Goal: Task Accomplishment & Management: Manage account settings

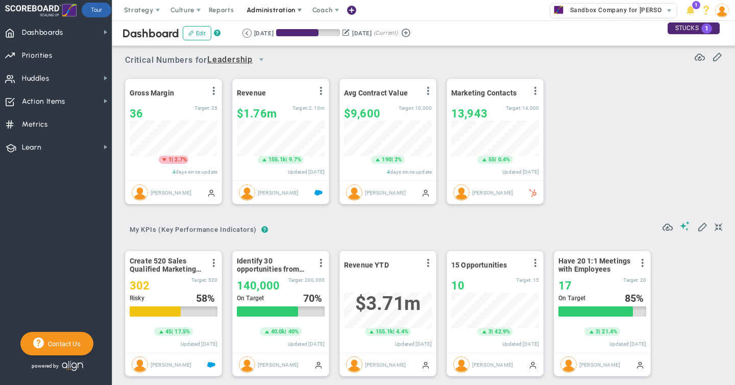
click at [275, 12] on span "Administration" at bounding box center [271, 10] width 48 height 8
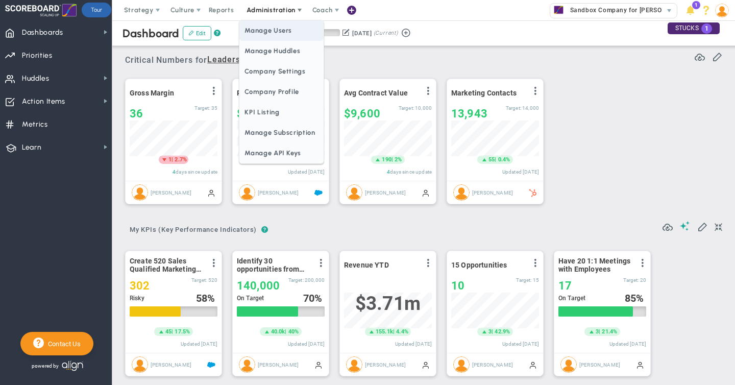
click at [275, 36] on span "Manage Users" at bounding box center [281, 30] width 84 height 20
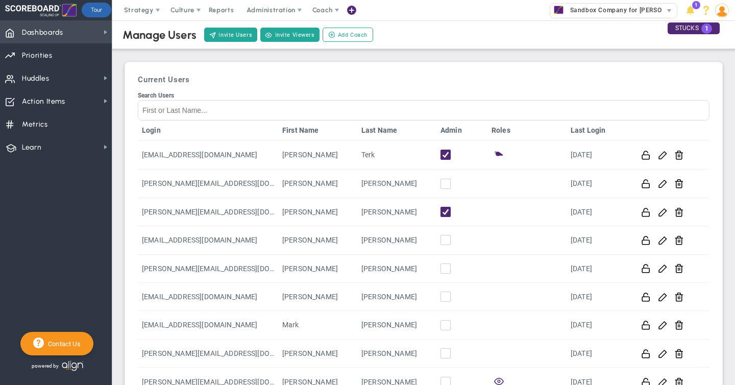
click at [50, 37] on span "Dashboards" at bounding box center [42, 32] width 41 height 21
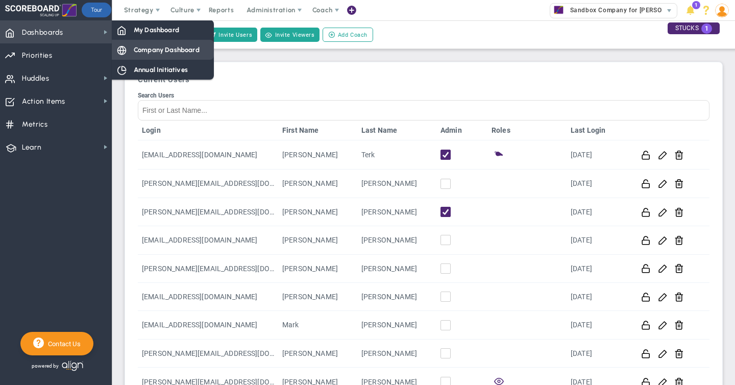
click at [161, 50] on span "Company Dashboard" at bounding box center [167, 50] width 66 height 10
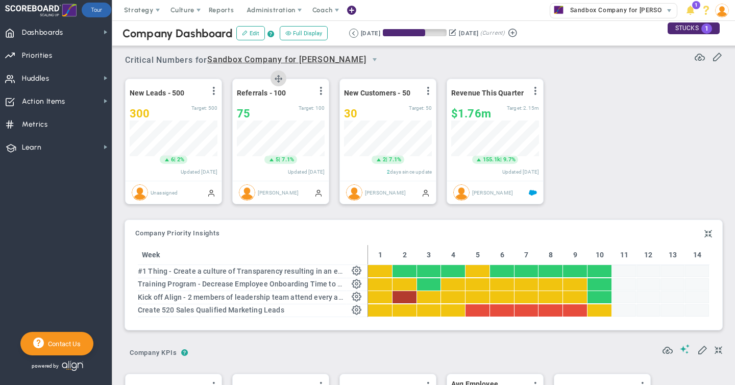
scroll to position [36, 88]
click at [271, 7] on span "Administration" at bounding box center [271, 10] width 48 height 8
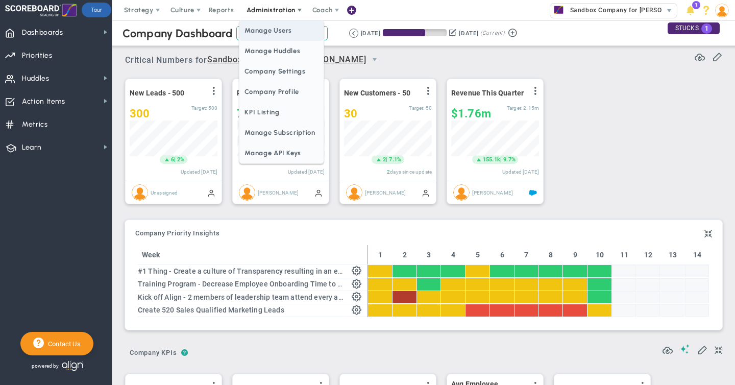
click at [271, 29] on span "Manage Users" at bounding box center [281, 30] width 84 height 20
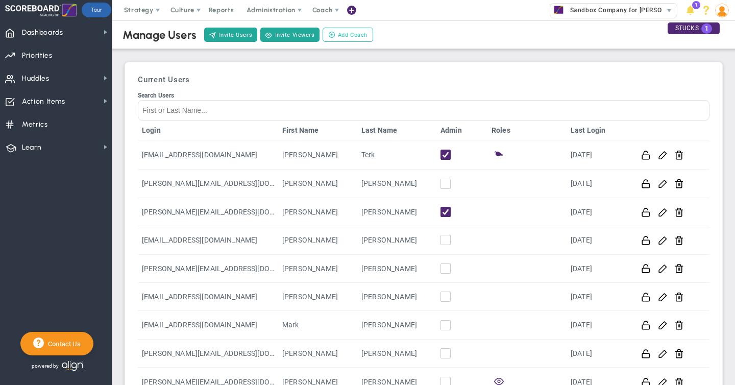
click at [338, 34] on span "Add Coach" at bounding box center [353, 35] width 30 height 9
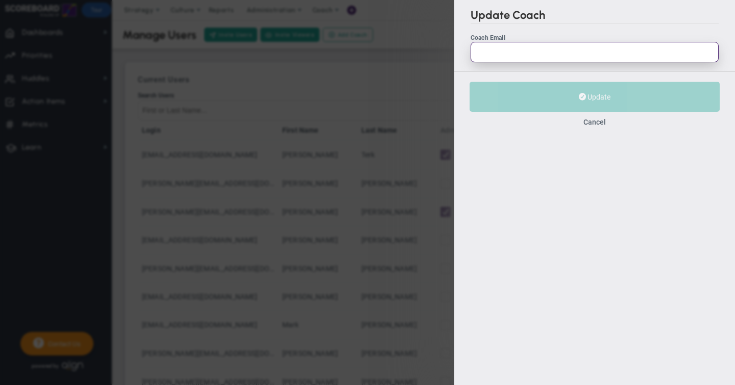
click at [495, 57] on input "Coach Email" at bounding box center [595, 52] width 248 height 20
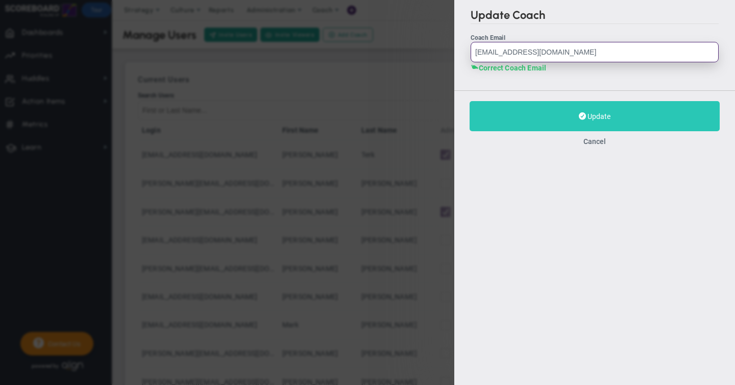
type input "[EMAIL_ADDRESS][DOMAIN_NAME]"
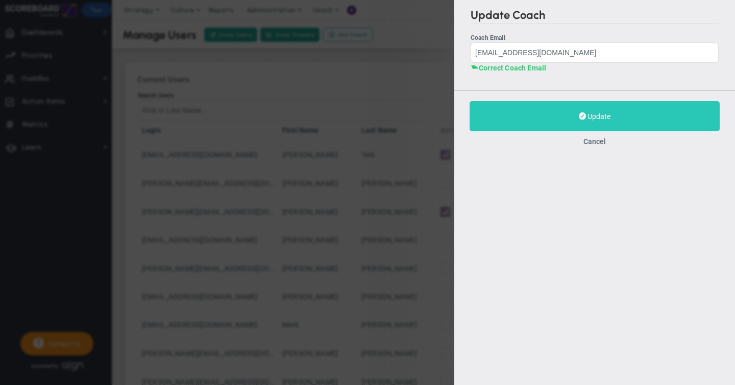
click at [599, 114] on span "Update" at bounding box center [599, 116] width 23 height 8
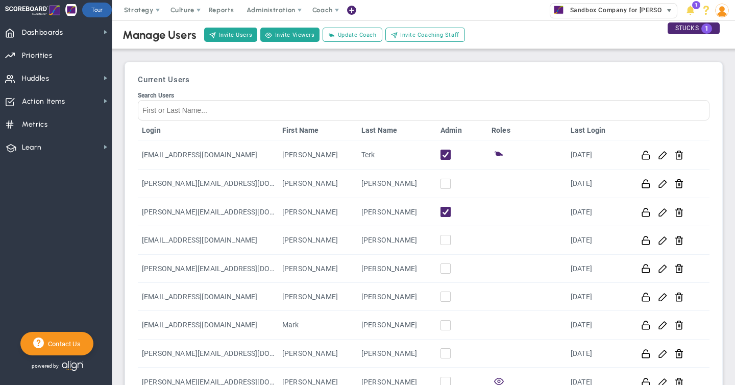
click at [590, 11] on span "Sandbox Company for [PERSON_NAME]" at bounding box center [627, 10] width 125 height 13
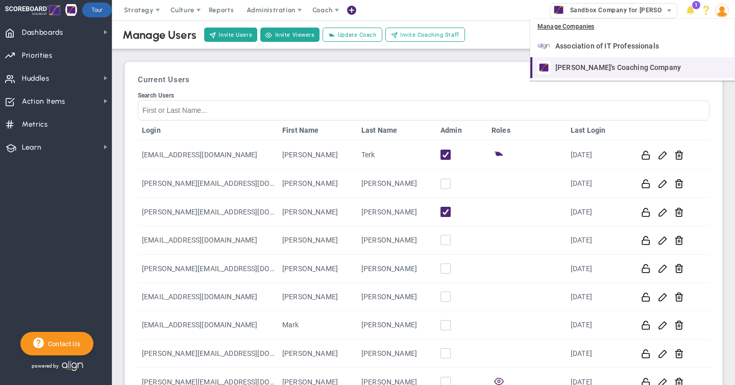
click at [570, 68] on span "[PERSON_NAME]'s Coaching Company" at bounding box center [618, 67] width 126 height 7
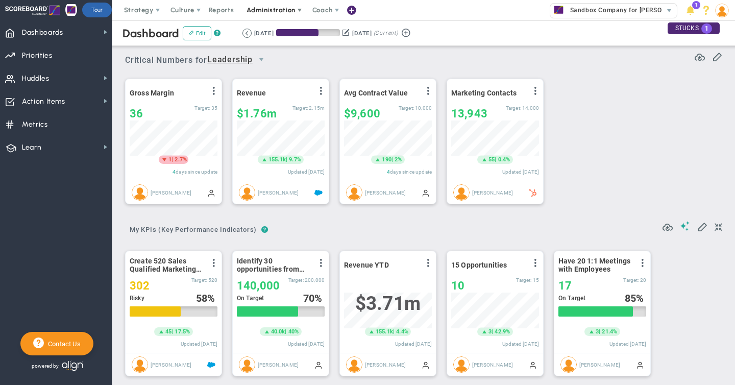
click at [289, 8] on span "Administration" at bounding box center [271, 10] width 48 height 8
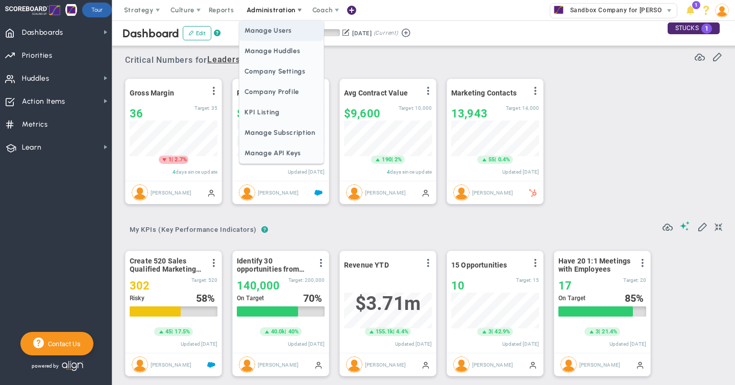
click at [284, 30] on span "Manage Users" at bounding box center [281, 30] width 84 height 20
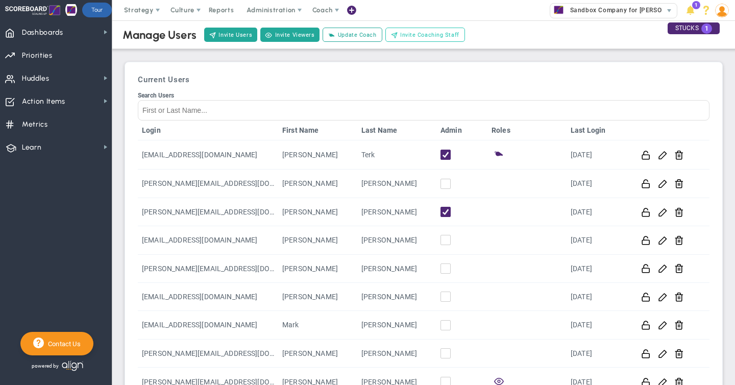
click at [407, 39] on button "Invite Coaching Staff" at bounding box center [425, 35] width 80 height 14
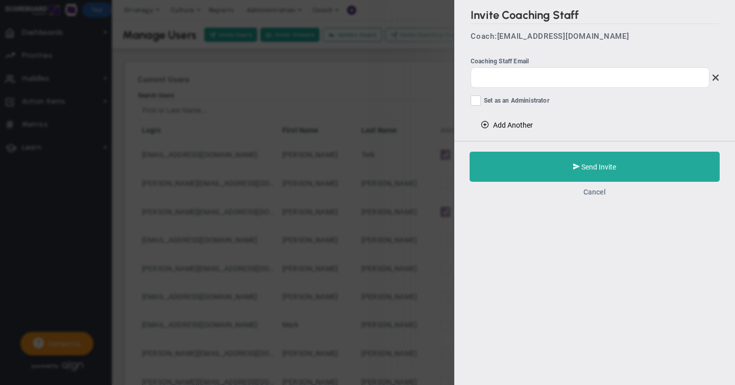
click at [596, 188] on button "Cancel" at bounding box center [594, 192] width 22 height 8
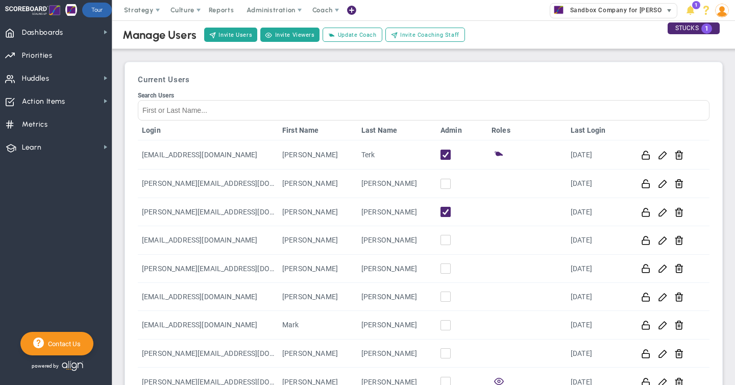
click at [608, 10] on span "Sandbox Company for [PERSON_NAME]" at bounding box center [627, 10] width 125 height 13
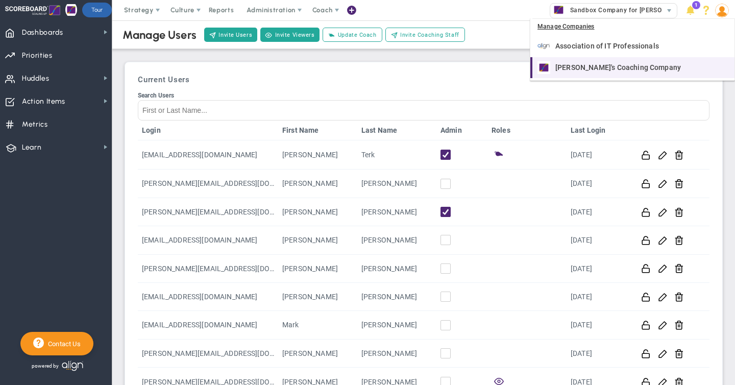
click at [572, 63] on div "[PERSON_NAME]'s Coaching Company" at bounding box center [633, 67] width 192 height 13
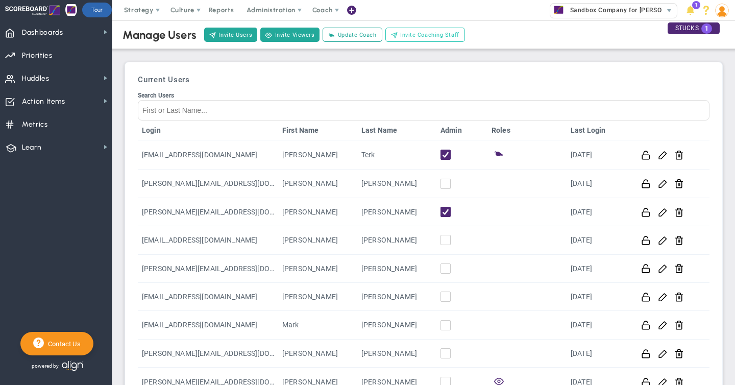
click at [401, 33] on span "Invite Coaching Staff" at bounding box center [429, 35] width 59 height 9
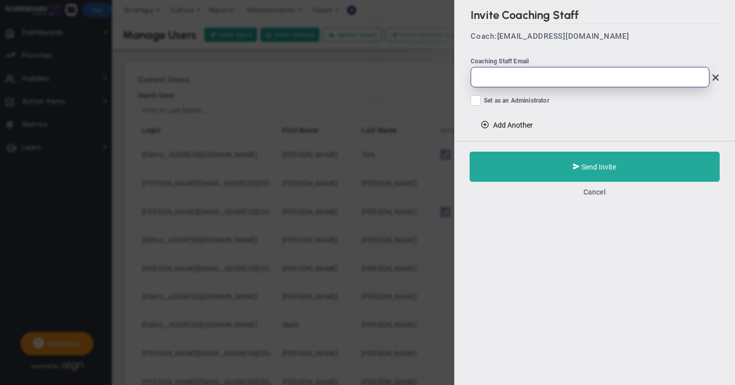
click at [498, 73] on input "email" at bounding box center [590, 77] width 239 height 20
paste input "[PERSON_NAME][EMAIL_ADDRESS][DOMAIN_NAME]"
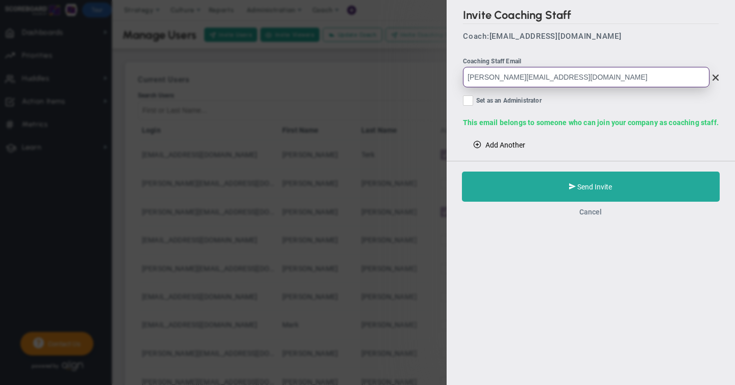
type input "[PERSON_NAME][EMAIL_ADDRESS][DOMAIN_NAME]"
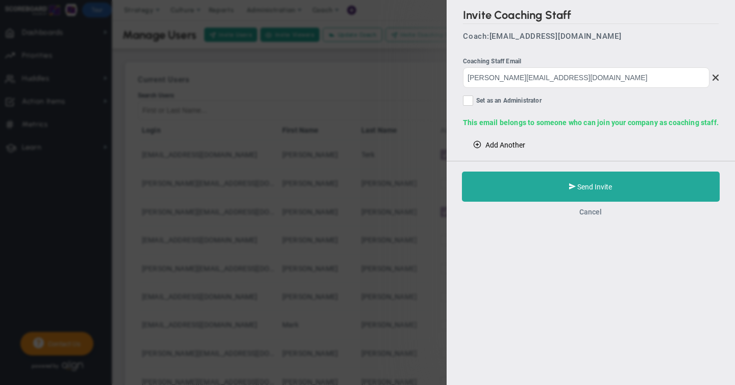
click at [590, 210] on button "Cancel" at bounding box center [591, 212] width 22 height 8
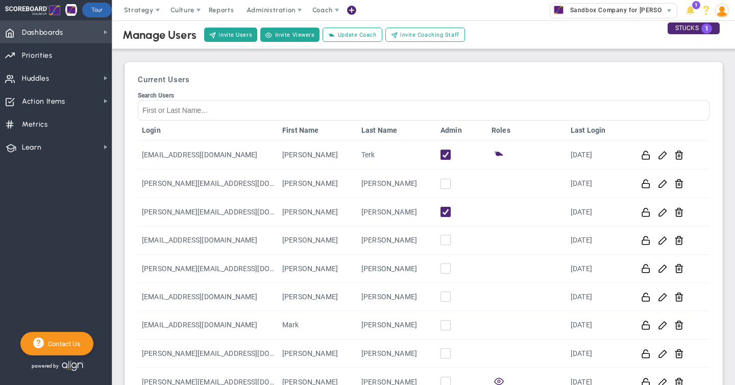
click at [46, 28] on span "Dashboards" at bounding box center [42, 32] width 41 height 21
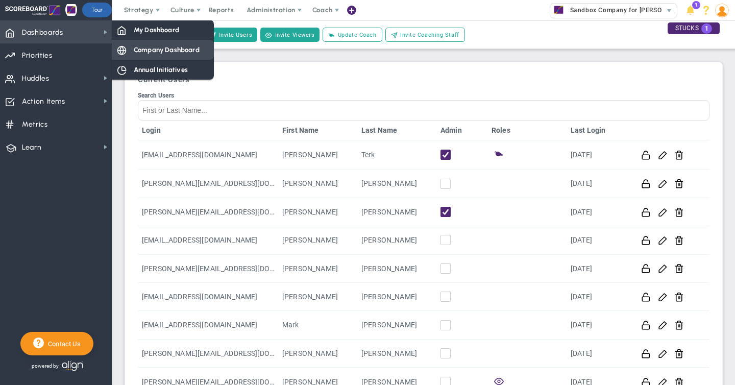
click at [151, 54] on span "Company Dashboard" at bounding box center [167, 50] width 66 height 10
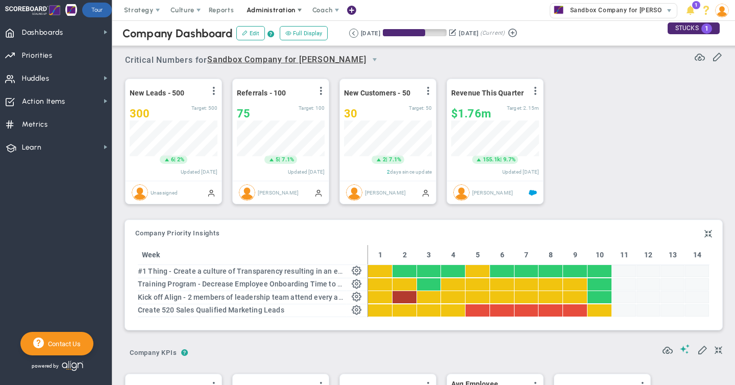
click at [271, 11] on span "Administration" at bounding box center [271, 10] width 48 height 8
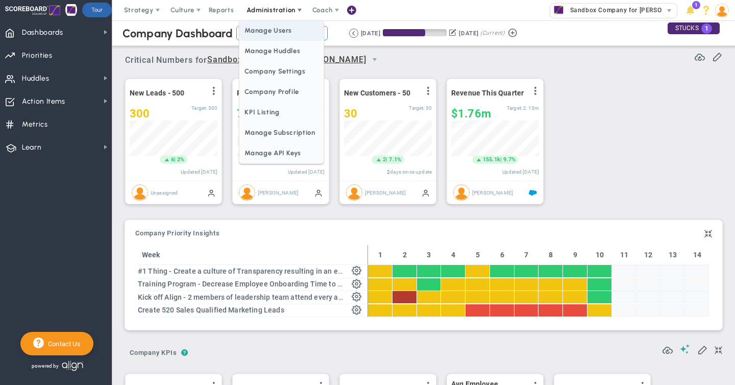
click at [270, 31] on span "Manage Users" at bounding box center [281, 30] width 84 height 20
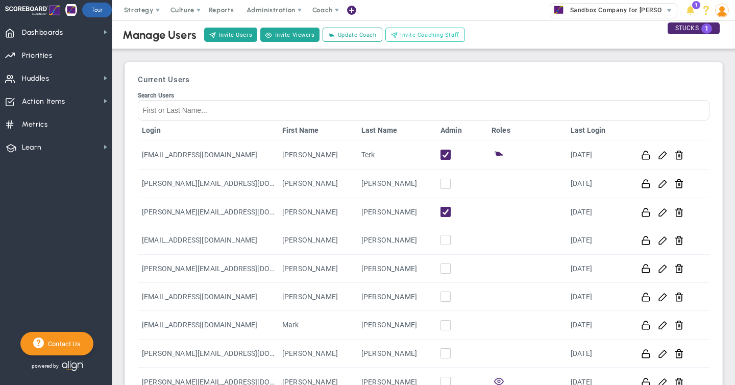
click at [420, 34] on span "Invite Coaching Staff" at bounding box center [429, 35] width 59 height 9
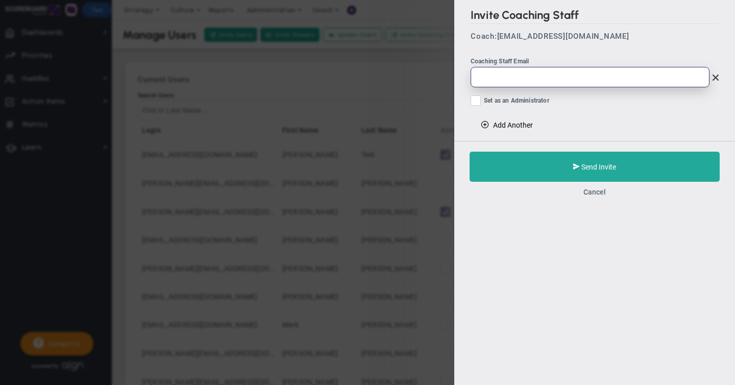
click at [493, 78] on input "email" at bounding box center [590, 77] width 239 height 20
paste input "[PERSON_NAME][EMAIL_ADDRESS][DOMAIN_NAME]"
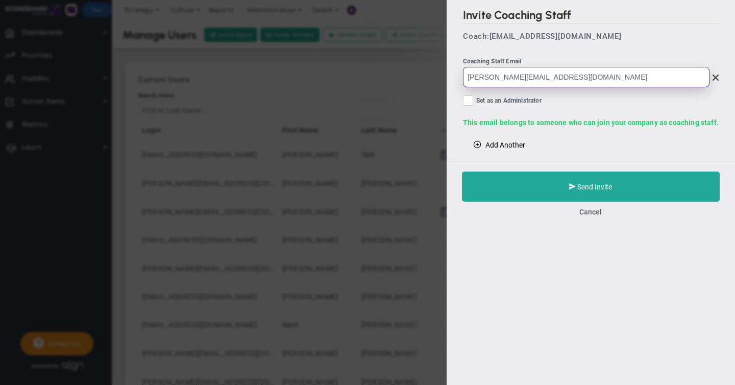
type input "[PERSON_NAME][EMAIL_ADDRESS][DOMAIN_NAME]"
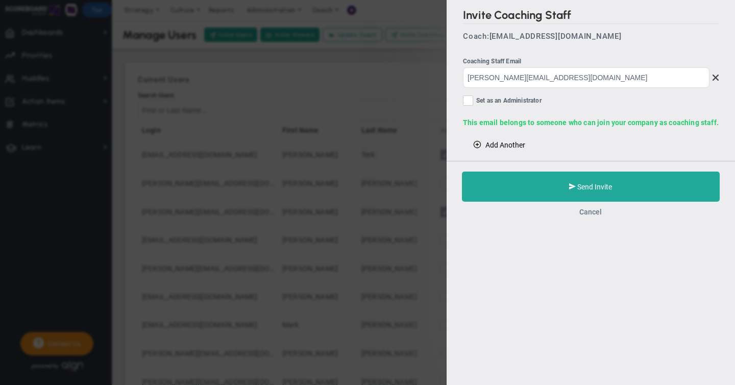
click at [589, 215] on button "Cancel" at bounding box center [591, 212] width 22 height 8
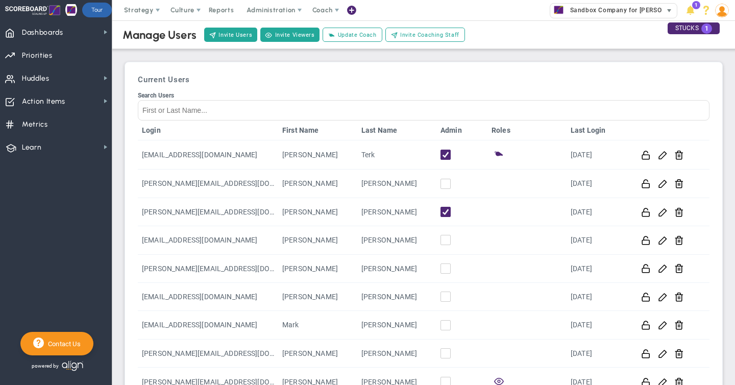
click at [622, 8] on span "Sandbox Company for [PERSON_NAME]" at bounding box center [627, 10] width 125 height 13
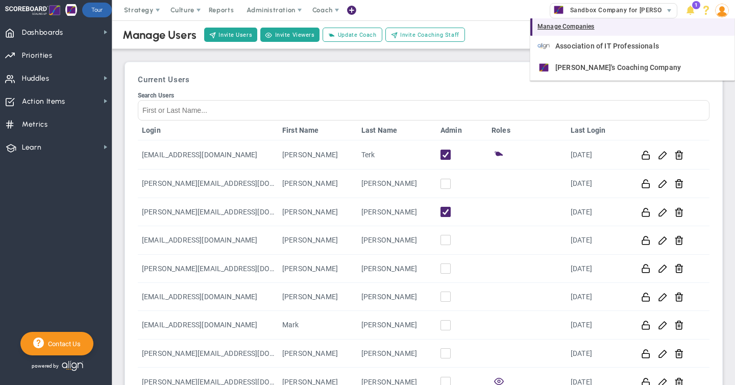
click at [568, 25] on div "Manage Companies" at bounding box center [632, 26] width 204 height 17
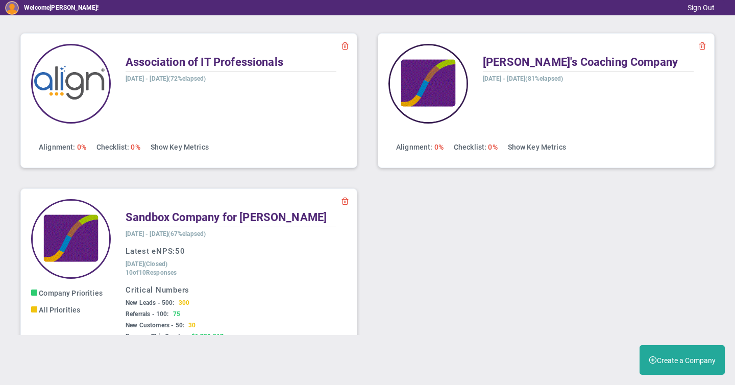
click at [434, 81] on img at bounding box center [428, 84] width 80 height 80
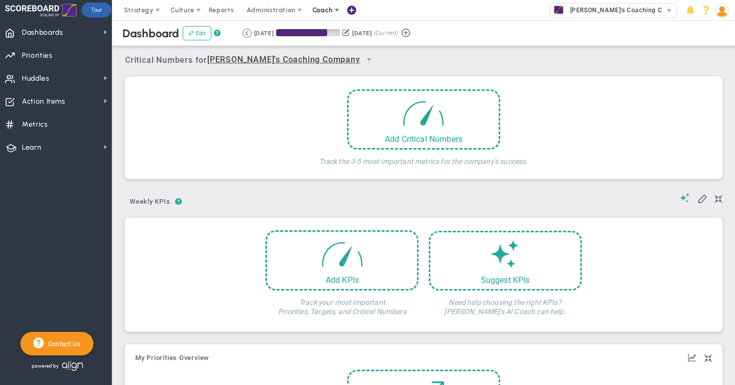
click at [319, 10] on span "Coach" at bounding box center [322, 10] width 20 height 8
click at [322, 29] on span "Schedule Meeting" at bounding box center [341, 30] width 72 height 20
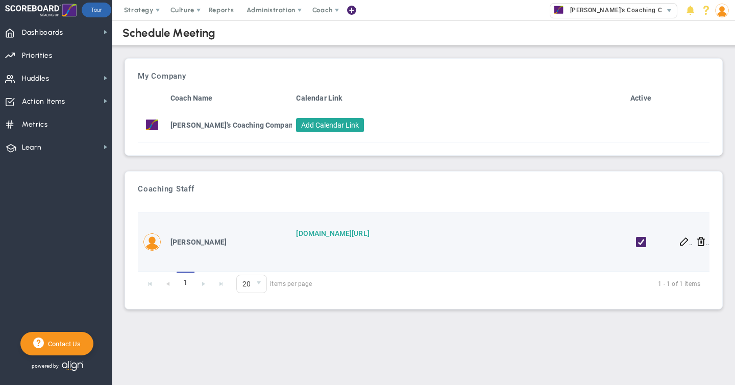
drag, startPoint x: 382, startPoint y: 232, endPoint x: 298, endPoint y: 235, distance: 84.3
click at [298, 235] on p "[DOMAIN_NAME][URL]" at bounding box center [449, 233] width 306 height 10
copy link "[DOMAIN_NAME][URL]"
click at [683, 239] on button at bounding box center [684, 241] width 10 height 10
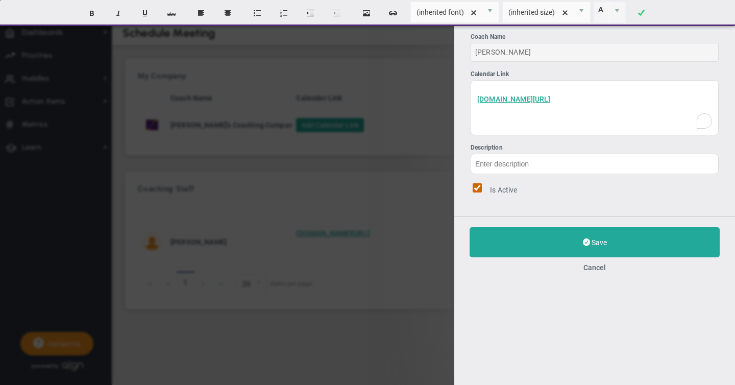
drag, startPoint x: 567, startPoint y: 98, endPoint x: 445, endPoint y: 88, distance: 121.9
click at [445, 88] on div "Edit Calendar Link Coach Name [PERSON_NAME] Calendar Link [DOMAIN_NAME][URL] ﻿ …" at bounding box center [367, 192] width 735 height 385
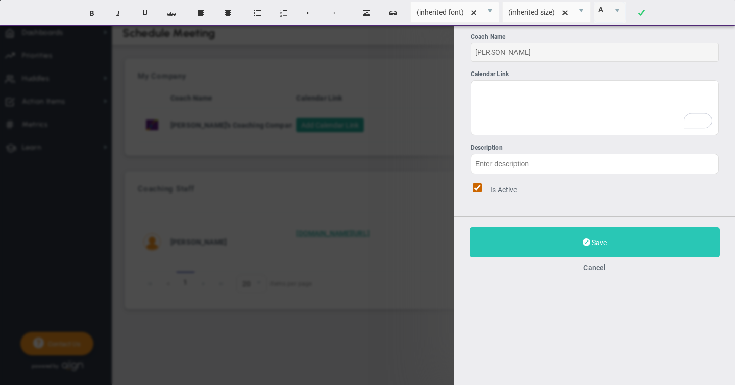
click at [585, 241] on div "Save Cancel" at bounding box center [594, 249] width 281 height 66
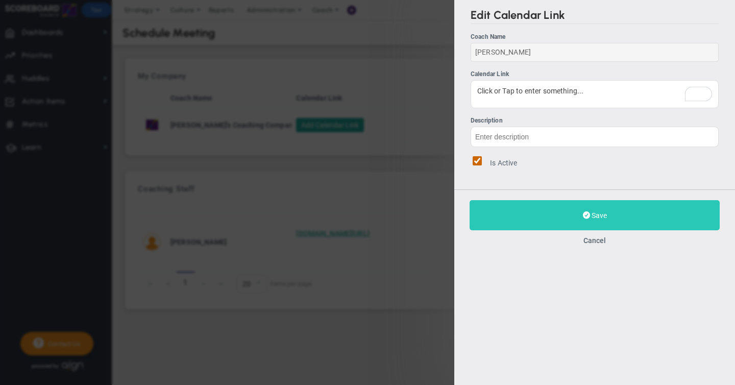
click at [604, 213] on span "Save" at bounding box center [599, 215] width 15 height 8
